Goal: Information Seeking & Learning: Learn about a topic

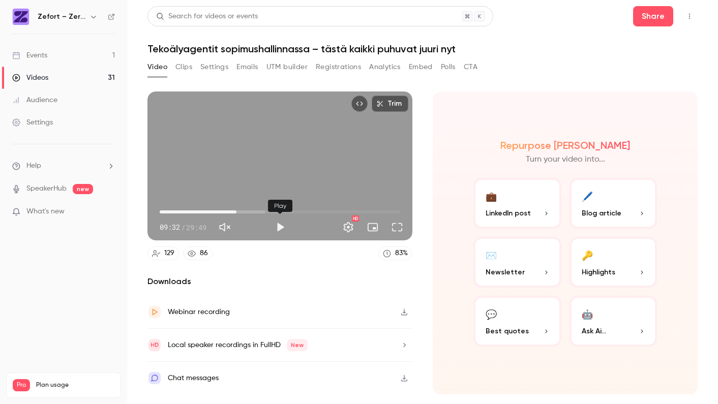
click at [281, 229] on button "Play" at bounding box center [280, 227] width 20 height 20
drag, startPoint x: 240, startPoint y: 213, endPoint x: 262, endPoint y: 212, distance: 22.4
click at [256, 212] on span "11:47" at bounding box center [254, 212] width 3 height 3
drag, startPoint x: 262, startPoint y: 212, endPoint x: 287, endPoint y: 212, distance: 25.4
click at [285, 212] on span "15:23" at bounding box center [283, 212] width 3 height 3
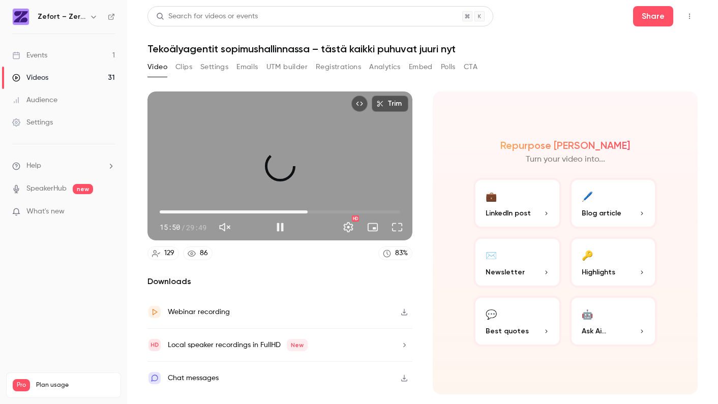
drag, startPoint x: 287, startPoint y: 212, endPoint x: 311, endPoint y: 212, distance: 23.4
click at [309, 212] on span "18:21" at bounding box center [307, 212] width 3 height 3
drag, startPoint x: 311, startPoint y: 212, endPoint x: 330, endPoint y: 213, distance: 18.8
click at [330, 213] on span "21:03" at bounding box center [329, 212] width 3 height 3
drag, startPoint x: 330, startPoint y: 213, endPoint x: 357, endPoint y: 214, distance: 27.0
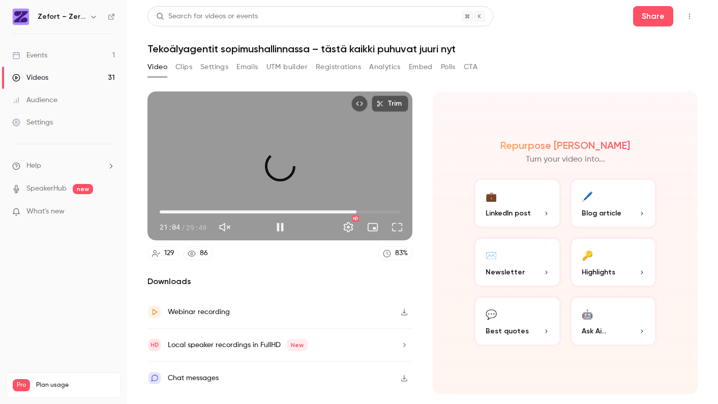
click at [357, 214] on span "24:24" at bounding box center [356, 212] width 3 height 3
drag, startPoint x: 358, startPoint y: 214, endPoint x: 376, endPoint y: 214, distance: 18.3
click at [376, 214] on span "26:48" at bounding box center [375, 212] width 3 height 3
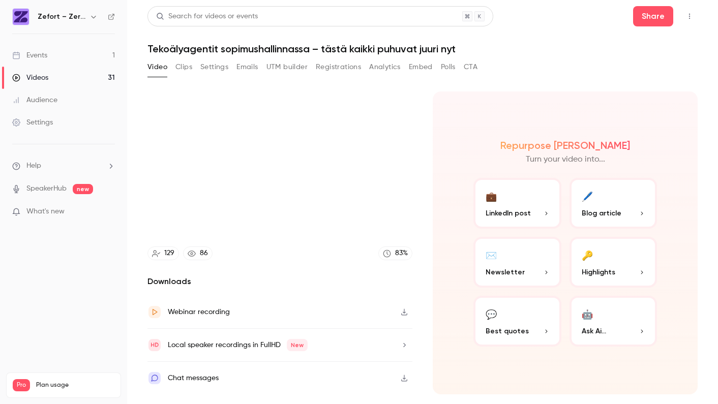
click at [627, 54] on h1 "Tekoälyagentit sopimushallinnassa – tästä kaikki puhuvat juuri nyt" at bounding box center [423, 49] width 550 height 12
type input "******"
click at [48, 58] on link "Events 1" at bounding box center [63, 55] width 127 height 22
